Goal: Contribute content

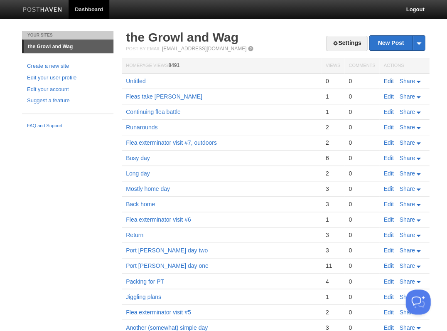
click at [391, 81] on link "Edit" at bounding box center [389, 81] width 10 height 7
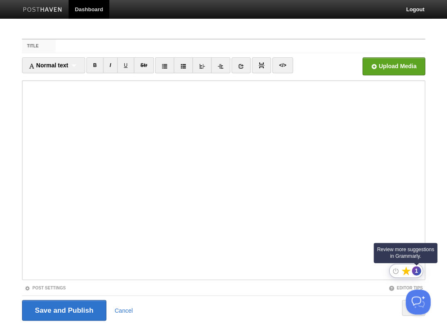
click at [415, 272] on div "1" at bounding box center [416, 270] width 9 height 9
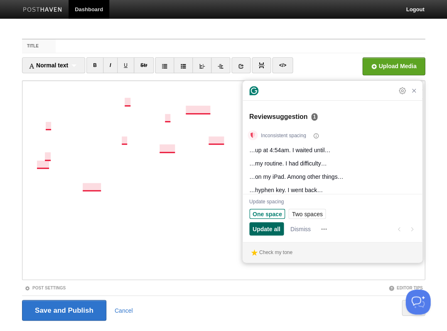
click at [264, 227] on span "Update all" at bounding box center [267, 229] width 28 height 9
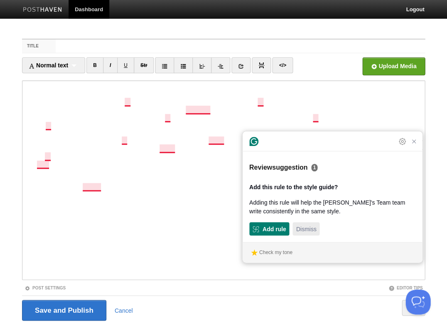
click at [313, 228] on span "Dismiss" at bounding box center [306, 229] width 20 height 9
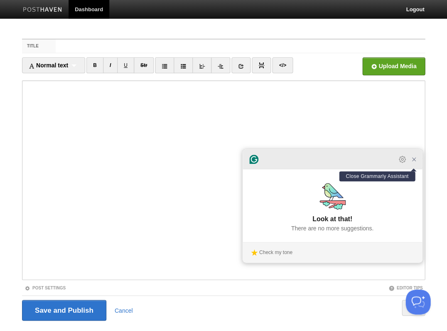
click at [413, 161] on icon "Close Grammarly Assistant" at bounding box center [413, 159] width 3 height 3
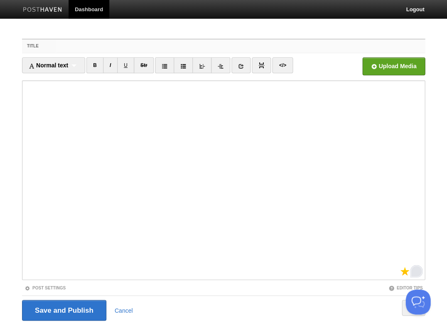
click at [79, 48] on input "Title" at bounding box center [241, 46] width 370 height 13
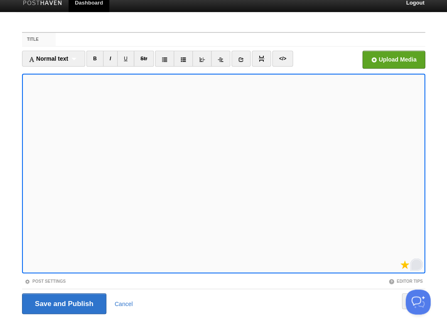
scroll to position [18, 0]
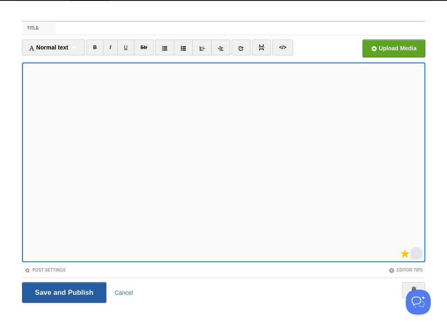
click at [63, 291] on input "Save and Publish" at bounding box center [64, 292] width 84 height 21
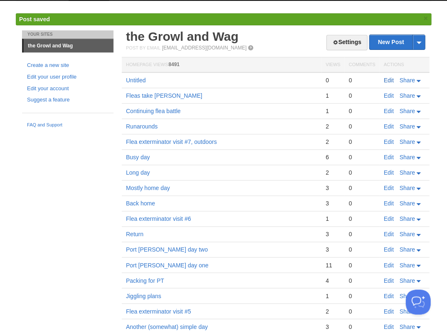
click at [386, 78] on link "Edit" at bounding box center [389, 80] width 10 height 7
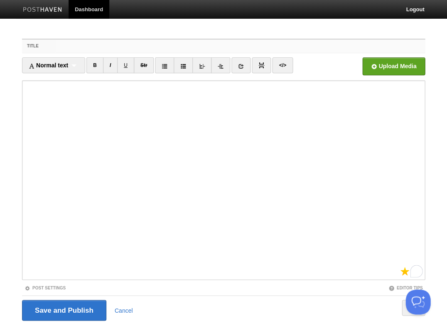
click at [75, 45] on input "Title" at bounding box center [241, 46] width 370 height 13
type input "F"
click at [90, 48] on input "Title" at bounding box center [241, 46] width 370 height 13
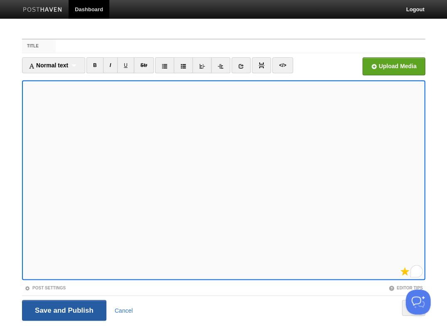
click at [63, 309] on input "Save and Publish" at bounding box center [64, 310] width 84 height 21
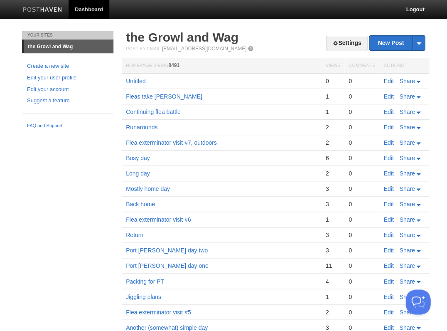
click at [385, 79] on link "Edit" at bounding box center [389, 81] width 10 height 7
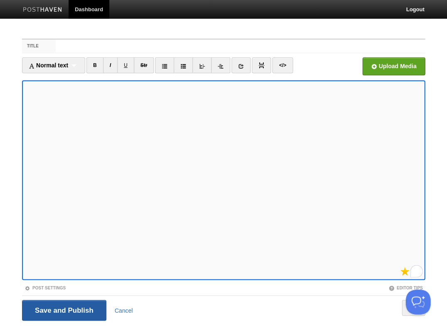
click at [63, 309] on input "Save and Publish" at bounding box center [64, 310] width 84 height 21
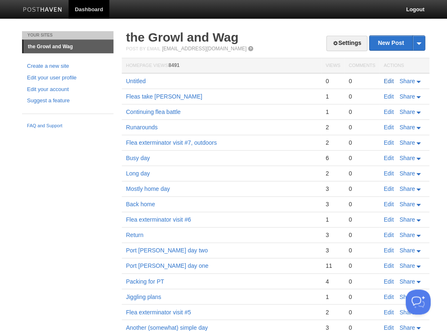
click at [384, 79] on link "Edit" at bounding box center [389, 81] width 10 height 7
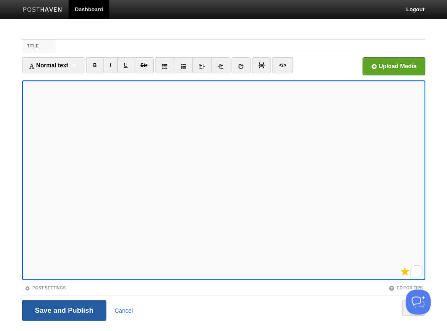
click at [63, 309] on input "Save and Publish" at bounding box center [64, 310] width 84 height 21
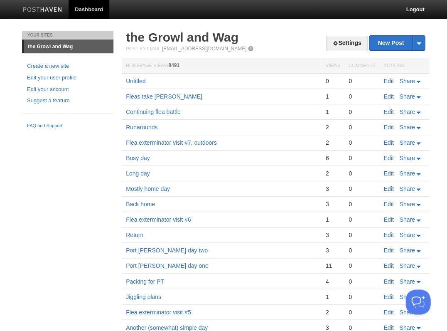
click at [387, 81] on link "Edit" at bounding box center [389, 81] width 10 height 7
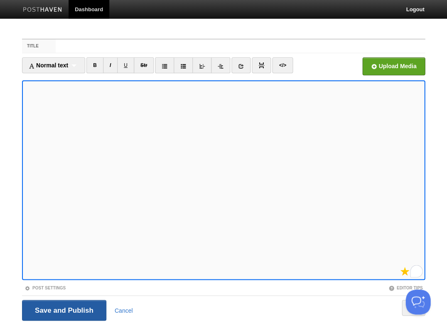
click at [63, 309] on input "Save and Publish" at bounding box center [64, 310] width 84 height 21
